Goal: Information Seeking & Learning: Learn about a topic

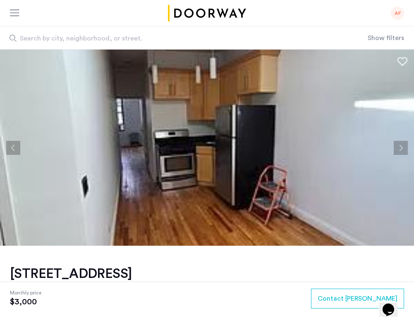
click at [402, 146] on button "Next apartment" at bounding box center [401, 148] width 14 height 14
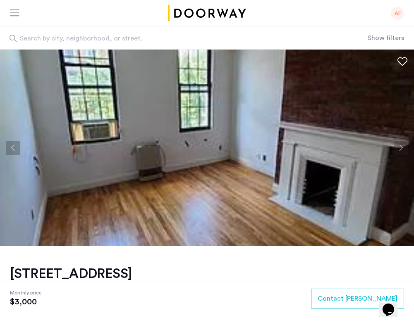
click at [402, 146] on button "Next apartment" at bounding box center [401, 148] width 14 height 14
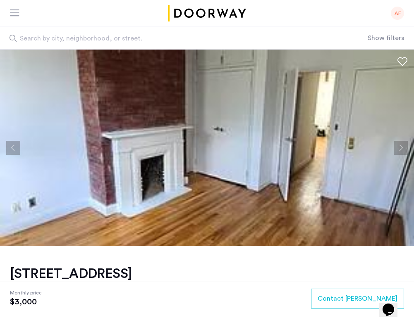
click at [402, 146] on button "Next apartment" at bounding box center [401, 148] width 14 height 14
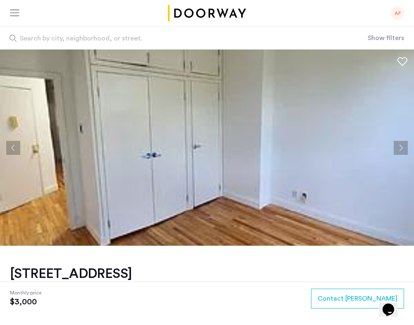
click at [402, 146] on button "Next apartment" at bounding box center [401, 148] width 14 height 14
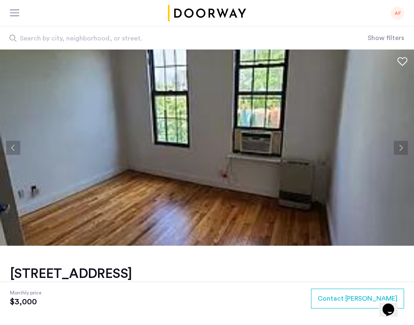
click at [402, 146] on button "Next apartment" at bounding box center [401, 148] width 14 height 14
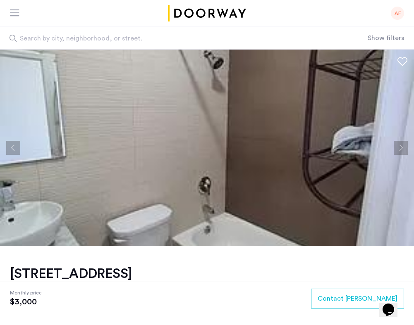
click at [402, 146] on button "Next apartment" at bounding box center [401, 148] width 14 height 14
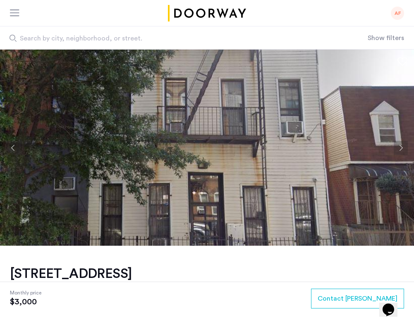
click at [402, 146] on button "Next apartment" at bounding box center [401, 148] width 14 height 14
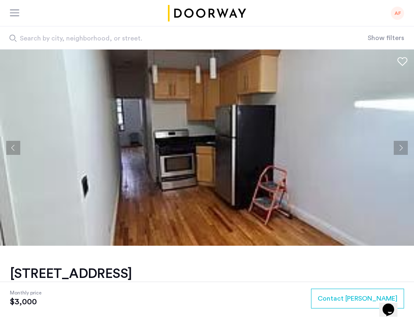
click at [402, 146] on button "Next apartment" at bounding box center [401, 148] width 14 height 14
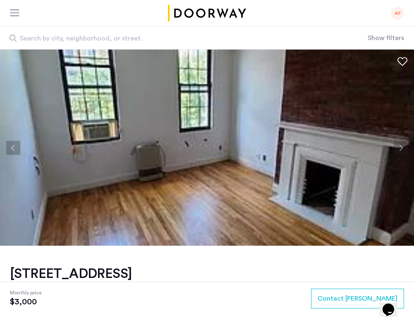
click at [402, 146] on button "Next apartment" at bounding box center [401, 148] width 14 height 14
